Goal: Task Accomplishment & Management: Manage account settings

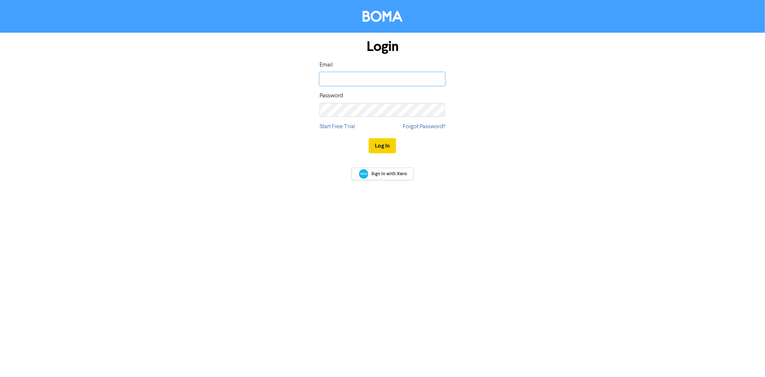
type input "[PERSON_NAME][EMAIL_ADDRESS][DOMAIN_NAME]"
click at [387, 143] on button "Log In" at bounding box center [382, 145] width 27 height 15
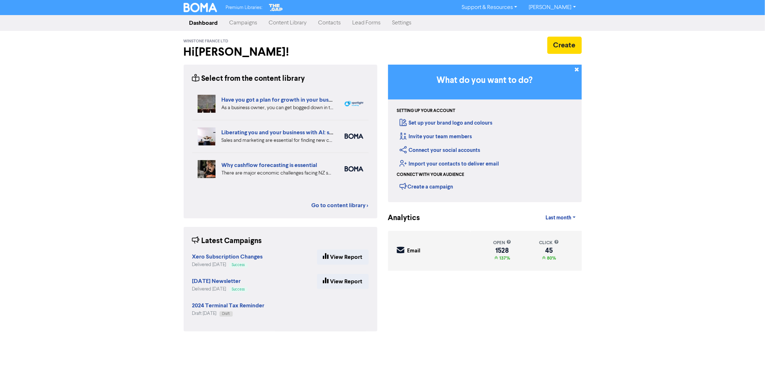
click at [329, 23] on link "Contacts" at bounding box center [330, 23] width 34 height 14
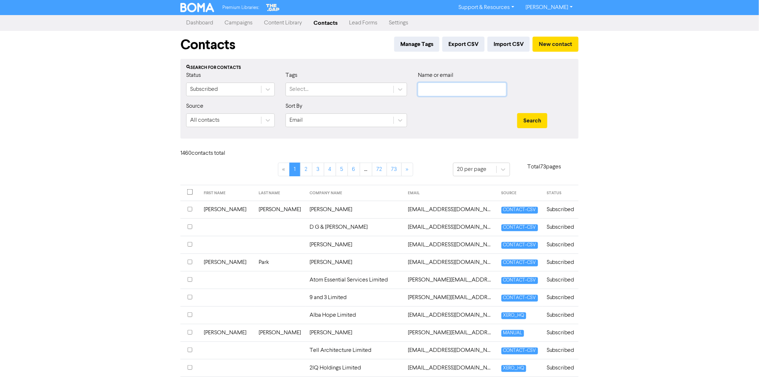
click at [439, 91] on input "text" at bounding box center [462, 89] width 89 height 14
paste input "[PERSON_NAME][EMAIL_ADDRESS][DOMAIN_NAME]"
click at [526, 121] on button "Search" at bounding box center [532, 120] width 30 height 15
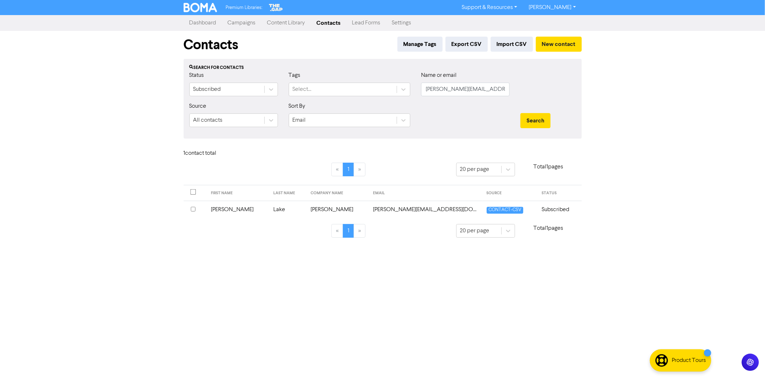
click at [191, 207] on input "checkbox" at bounding box center [193, 209] width 5 height 5
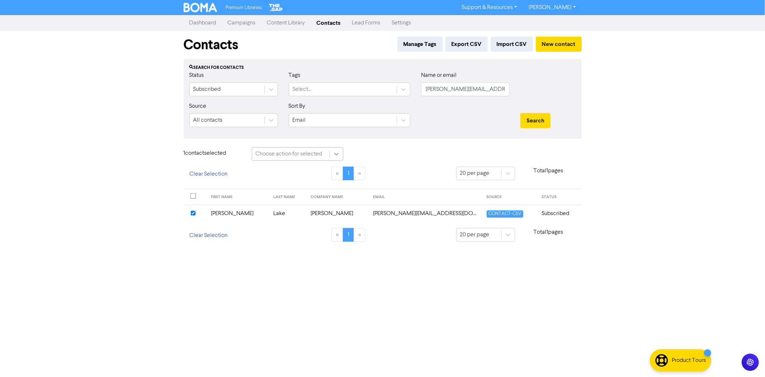
click at [339, 155] on icon at bounding box center [336, 153] width 7 height 7
click at [292, 185] on div "Delete Contacts" at bounding box center [297, 186] width 91 height 14
click at [376, 156] on button "Delete 1 contact" at bounding box center [380, 154] width 52 height 15
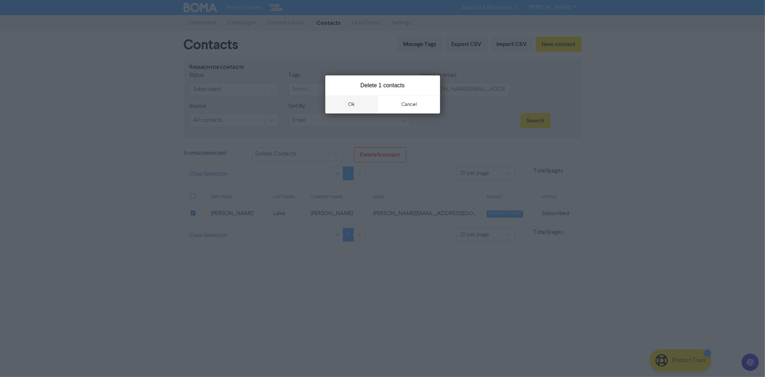
click at [358, 109] on button "ok" at bounding box center [351, 104] width 53 height 18
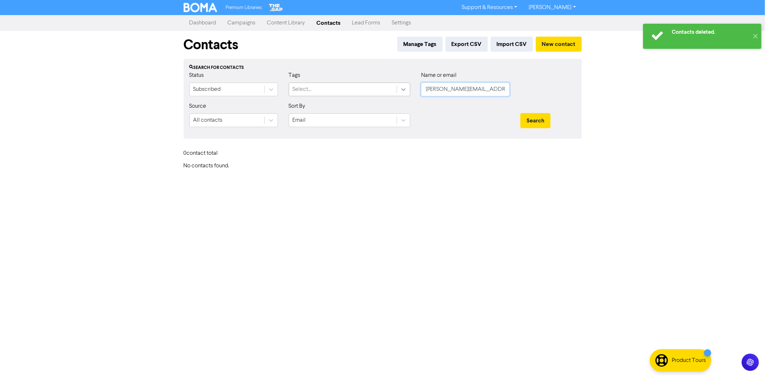
drag, startPoint x: 483, startPoint y: 89, endPoint x: 406, endPoint y: 95, distance: 77.0
click at [405, 95] on div "Status Subscribed Tags Select... Name or email [PERSON_NAME][EMAIL_ADDRESS][DOM…" at bounding box center [382, 86] width 397 height 31
click at [520, 113] on button "Search" at bounding box center [535, 120] width 30 height 15
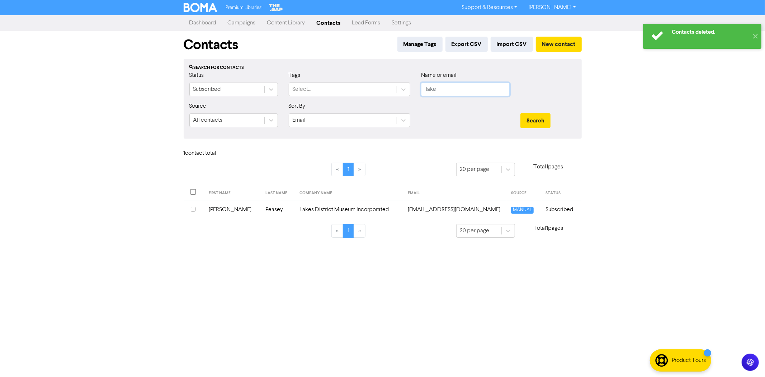
drag, startPoint x: 446, startPoint y: 86, endPoint x: 392, endPoint y: 94, distance: 54.3
click at [392, 94] on div "Status Subscribed Tags Select... Name or email lake" at bounding box center [382, 86] width 397 height 31
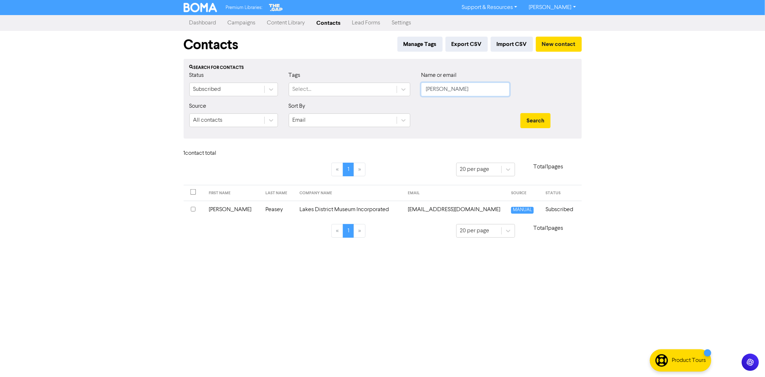
type input "[PERSON_NAME]"
click at [520, 113] on button "Search" at bounding box center [535, 120] width 30 height 15
